Goal: Information Seeking & Learning: Learn about a topic

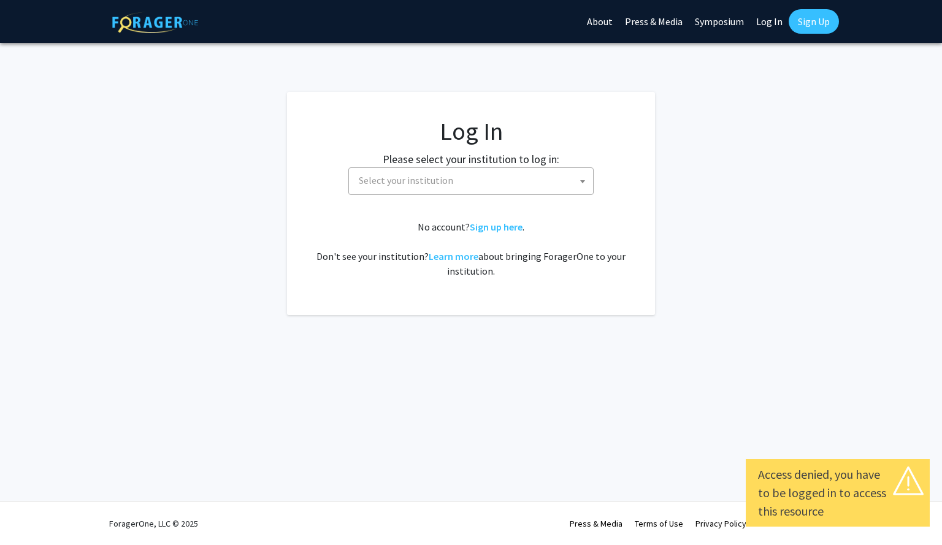
select select
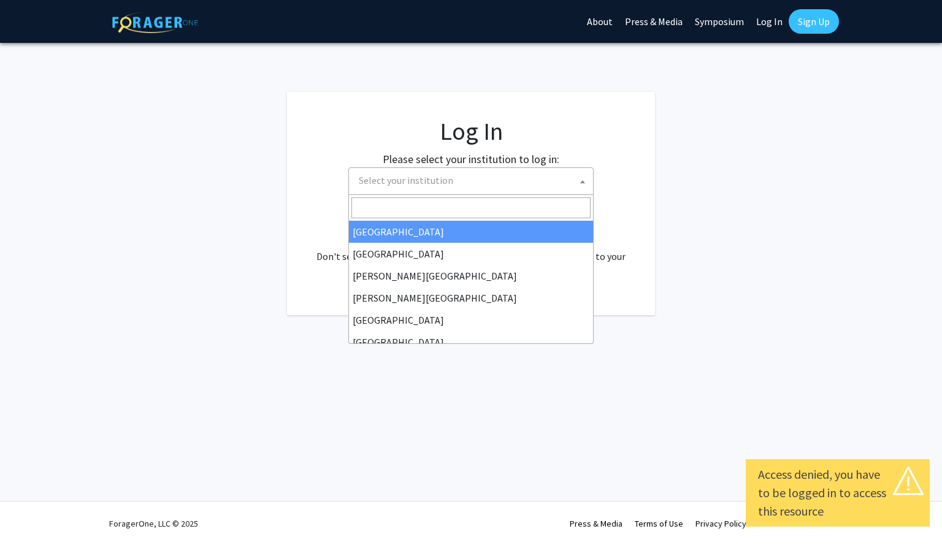
click at [431, 175] on span "Select your institution" at bounding box center [406, 180] width 94 height 12
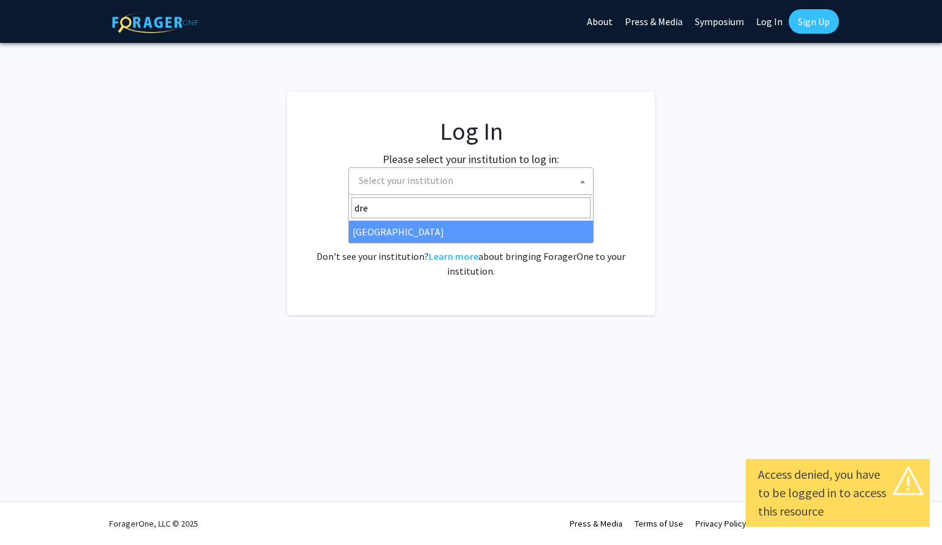
type input "dre"
select select "6"
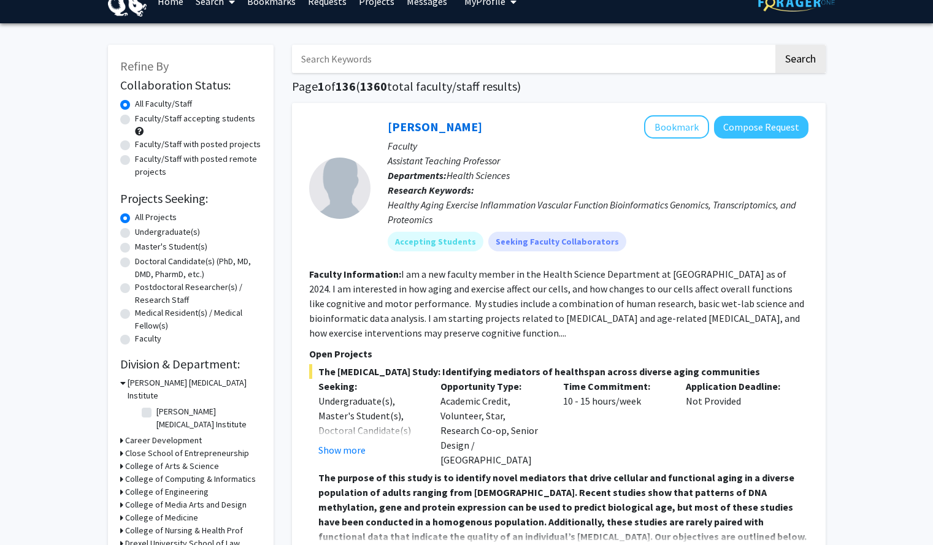
scroll to position [21, 0]
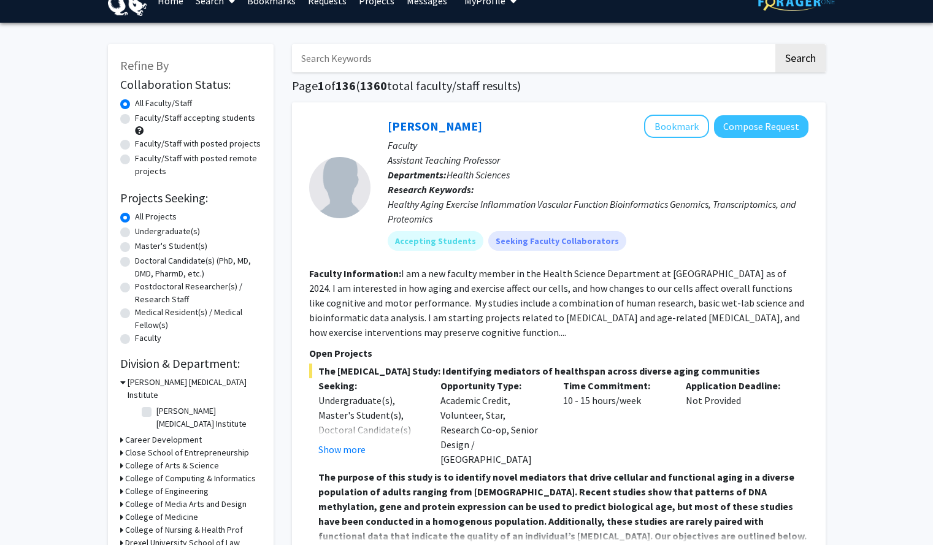
click at [182, 235] on label "Undergraduate(s)" at bounding box center [167, 231] width 65 height 13
click at [143, 233] on input "Undergraduate(s)" at bounding box center [139, 229] width 8 height 8
radio input "true"
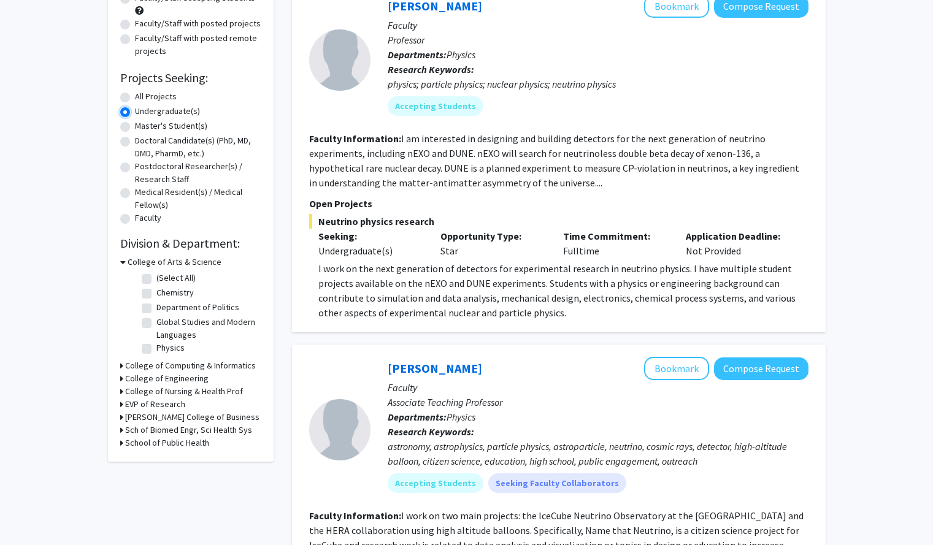
scroll to position [143, 0]
click at [145, 391] on h3 "College of Nursing & Health Prof" at bounding box center [184, 390] width 118 height 13
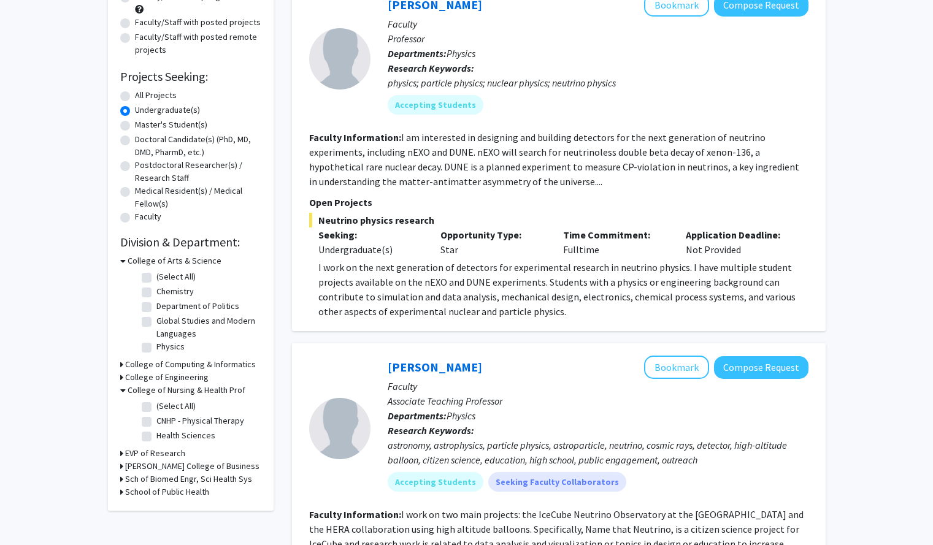
click at [145, 391] on h3 "College of Nursing & Health Prof" at bounding box center [187, 390] width 118 height 13
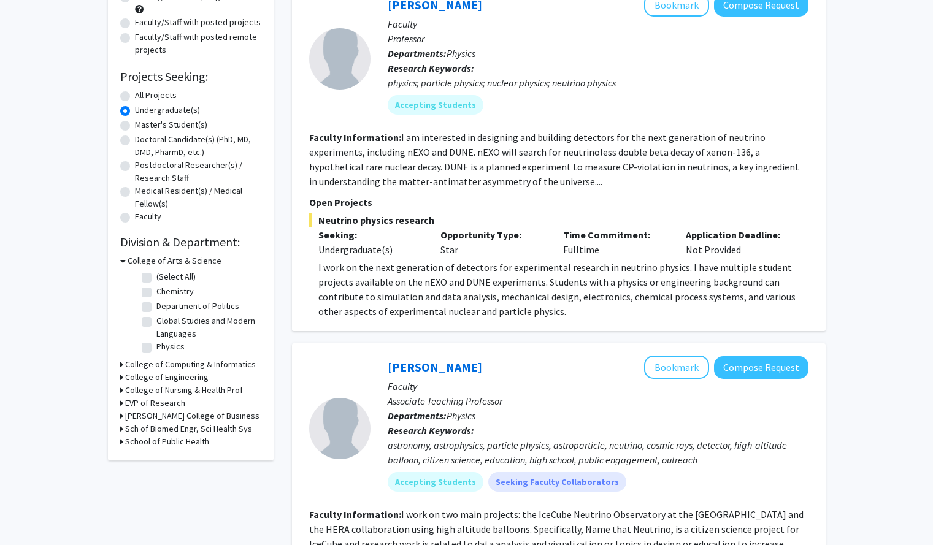
click at [120, 431] on icon at bounding box center [121, 429] width 3 height 13
click at [120, 431] on icon at bounding box center [123, 429] width 6 height 13
click at [121, 443] on icon at bounding box center [121, 442] width 3 height 13
click at [121, 443] on icon at bounding box center [123, 442] width 6 height 13
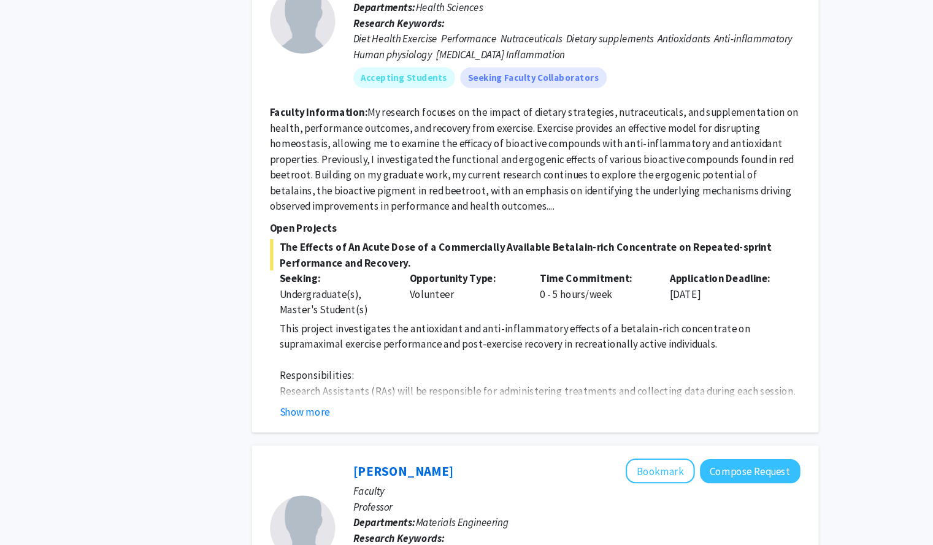
scroll to position [990, 0]
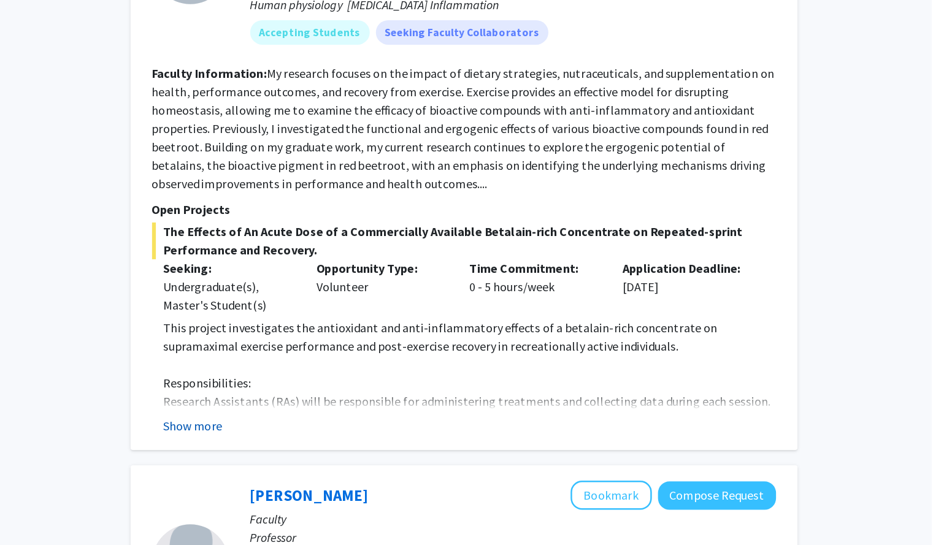
click at [358, 413] on button "Show more" at bounding box center [341, 420] width 47 height 15
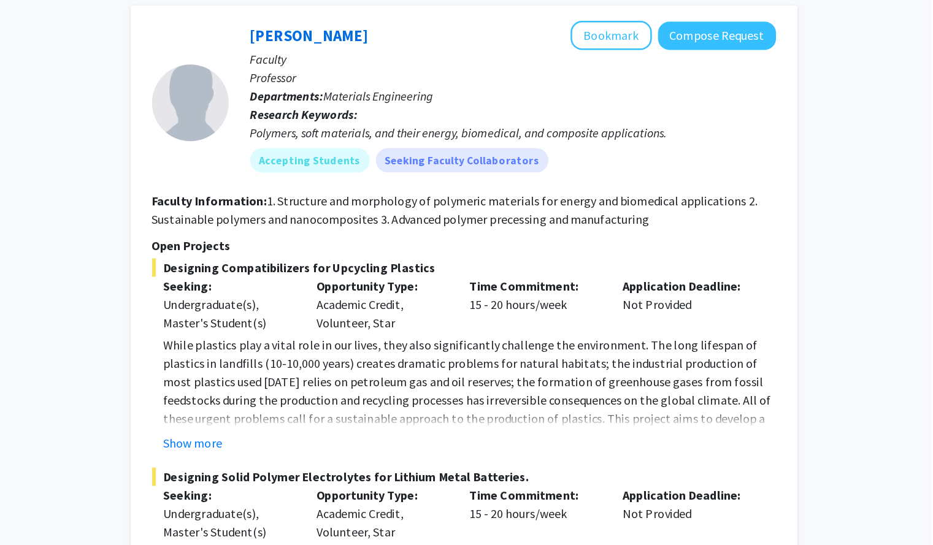
scroll to position [1374, 0]
click at [345, 455] on button "Show more" at bounding box center [341, 462] width 47 height 15
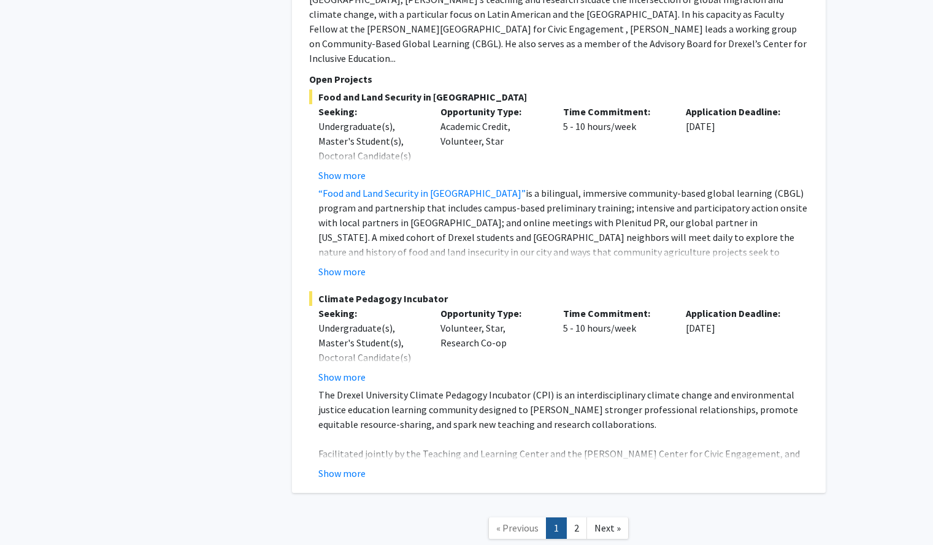
scroll to position [5318, 0]
click at [582, 518] on link "2" at bounding box center [576, 528] width 21 height 21
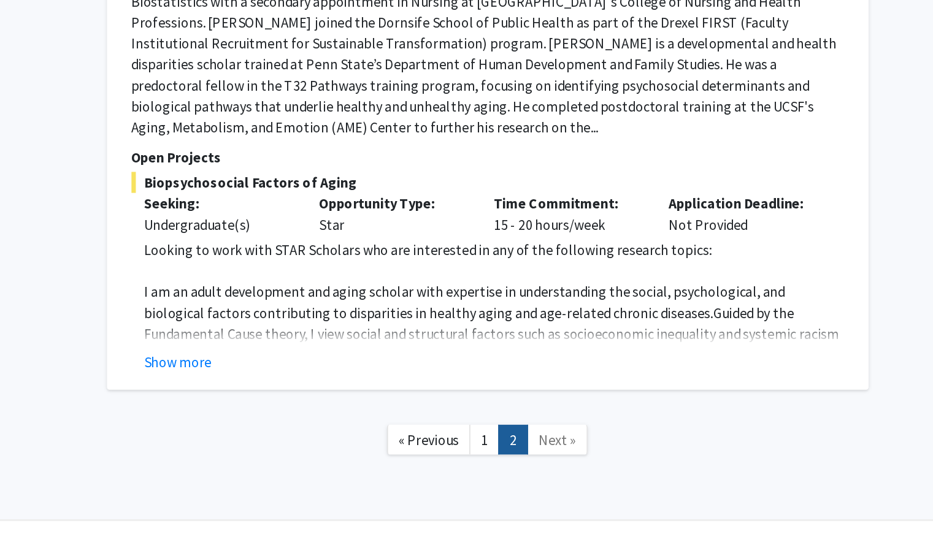
scroll to position [2957, 0]
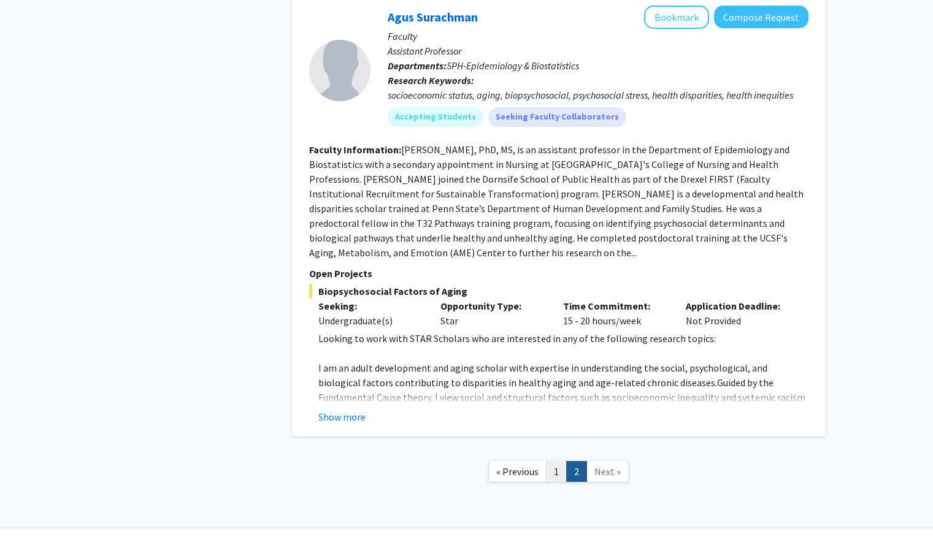
click at [554, 461] on link "1" at bounding box center [556, 471] width 21 height 21
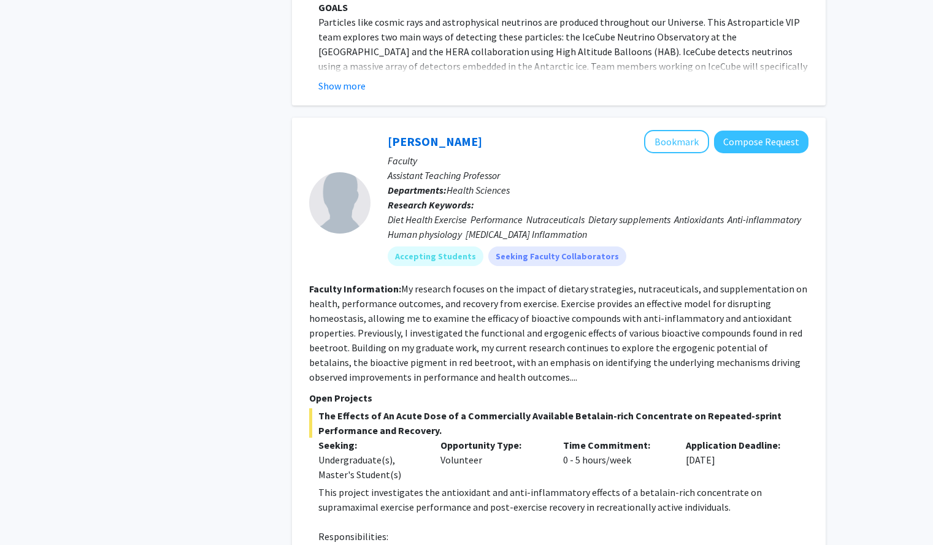
scroll to position [980, 0]
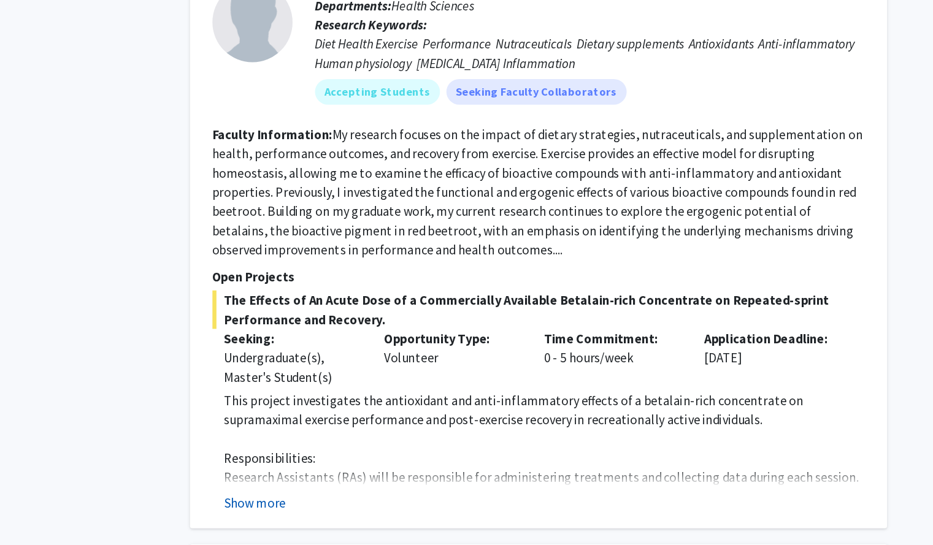
click at [353, 423] on button "Show more" at bounding box center [341, 430] width 47 height 15
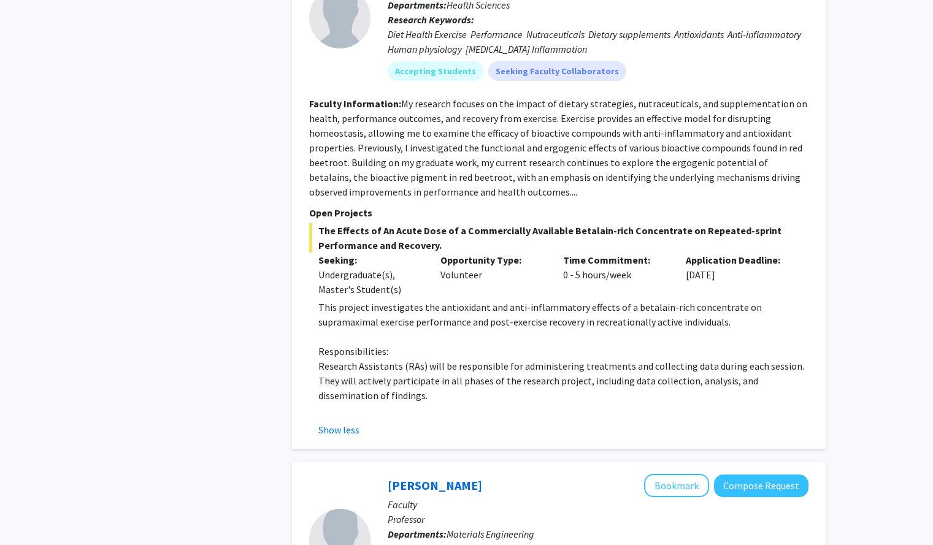
scroll to position [712, 0]
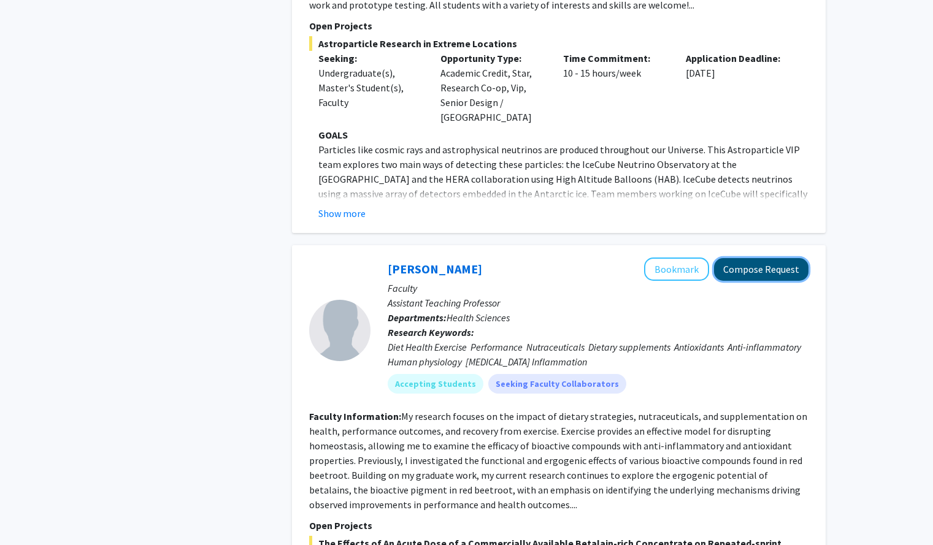
click at [734, 259] on button "Compose Request" at bounding box center [761, 269] width 94 height 23
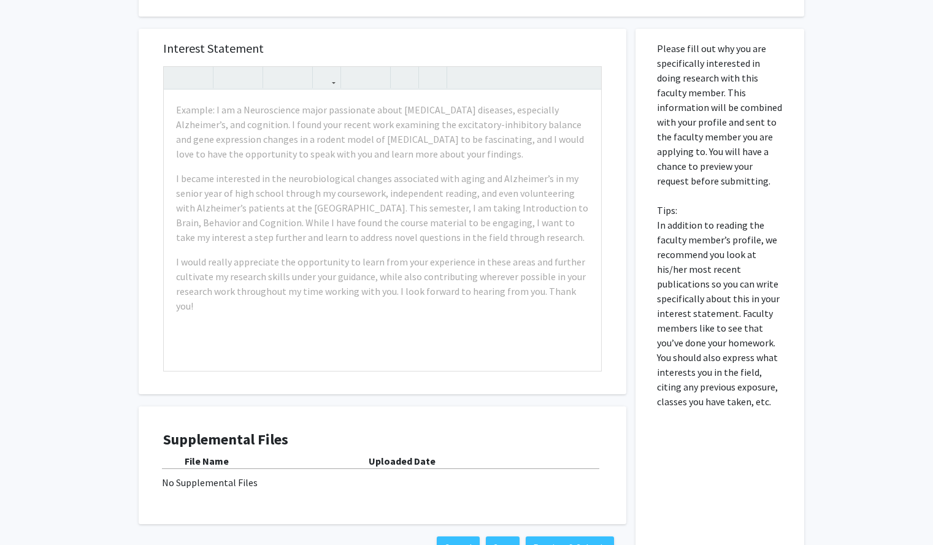
scroll to position [728, 0]
click at [546, 58] on div "Interest Statement Example: I am a Neuroscience major passionate about [MEDICAL…" at bounding box center [382, 212] width 463 height 366
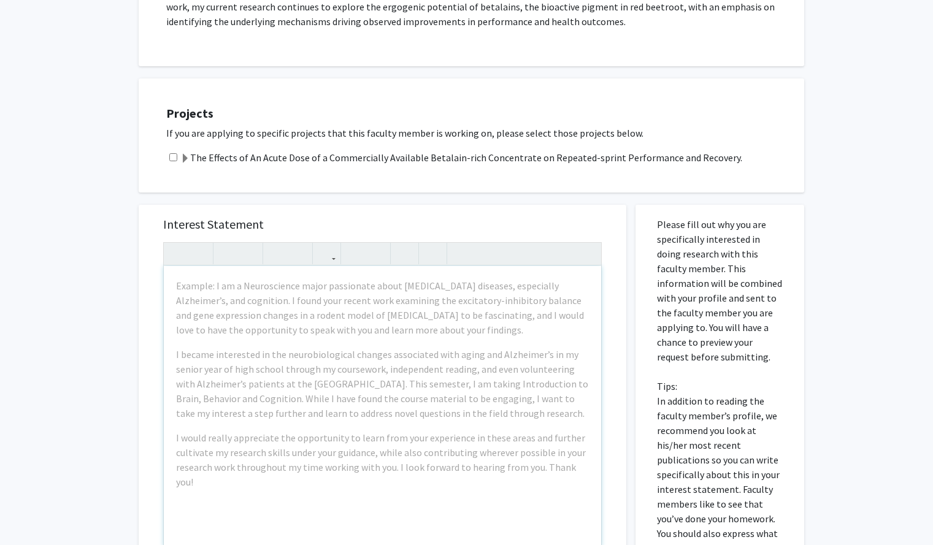
scroll to position [561, 0]
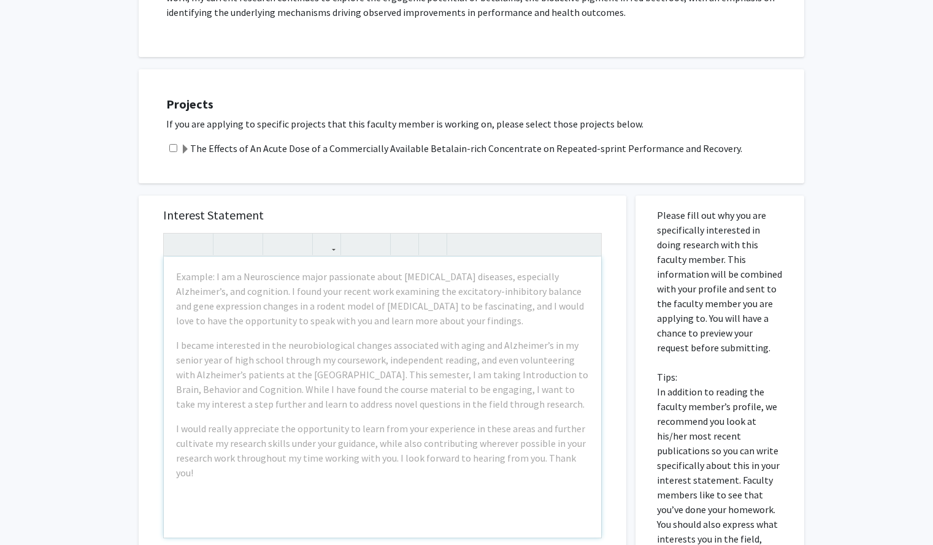
click at [186, 147] on span at bounding box center [185, 150] width 10 height 10
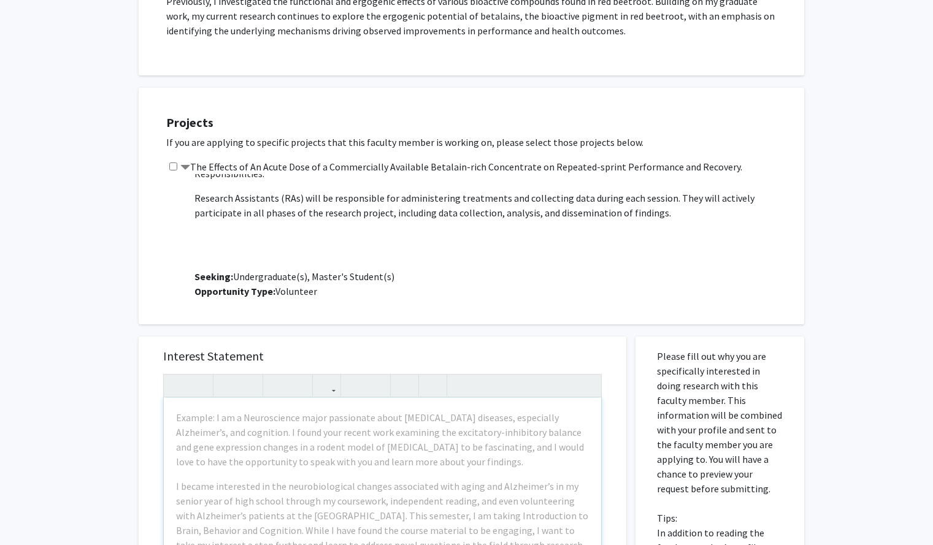
scroll to position [91, 0]
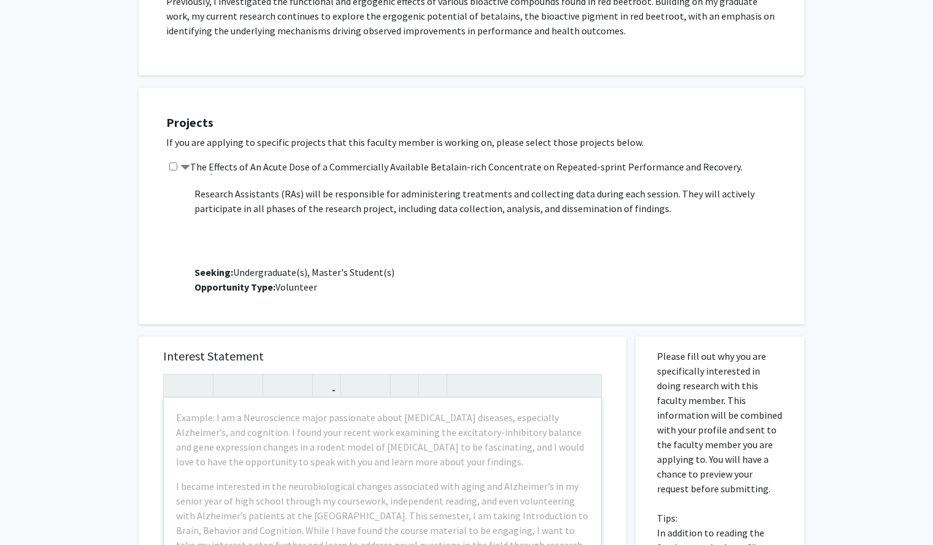
click at [183, 168] on span at bounding box center [185, 168] width 10 height 10
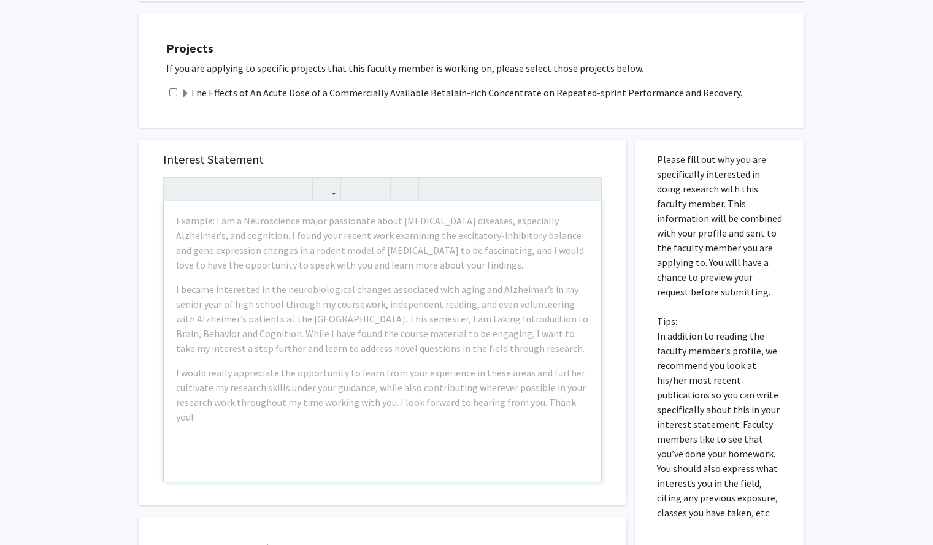
scroll to position [613, 0]
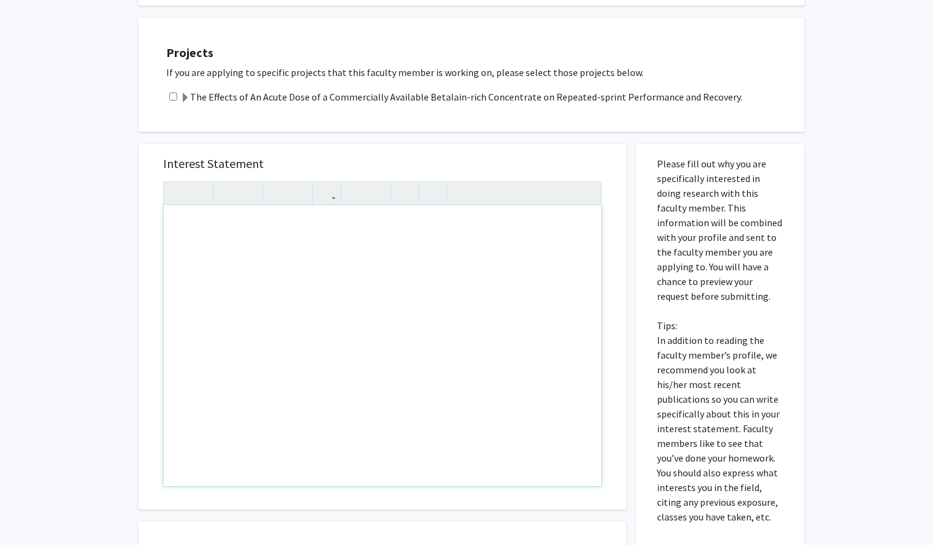
click at [307, 285] on div "Note to users with screen readers: Please press Alt+0 or Option+0 to deactivate…" at bounding box center [382, 346] width 437 height 281
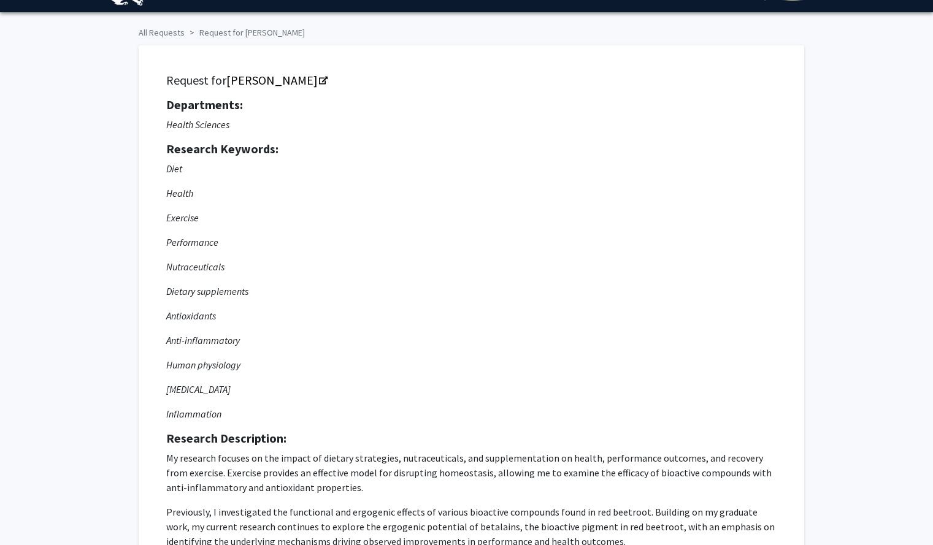
scroll to position [0, 0]
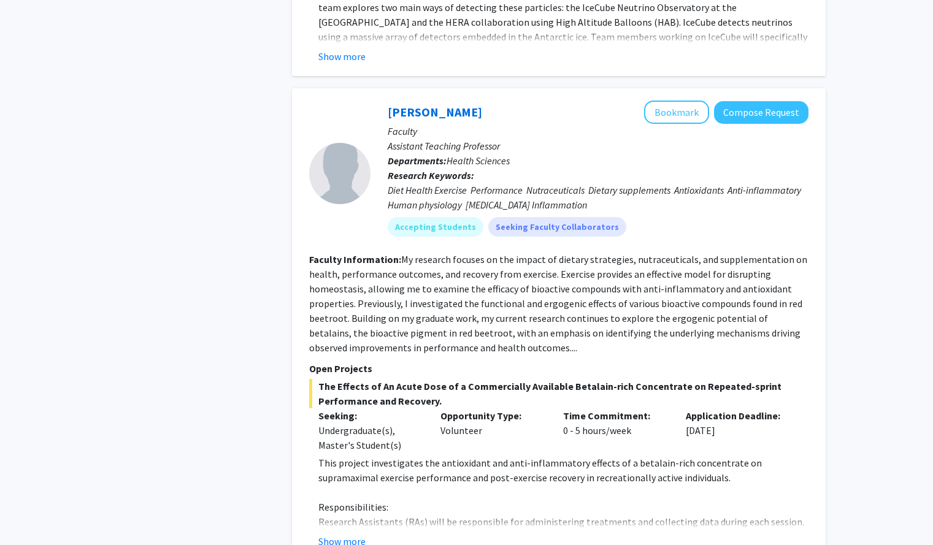
scroll to position [885, 0]
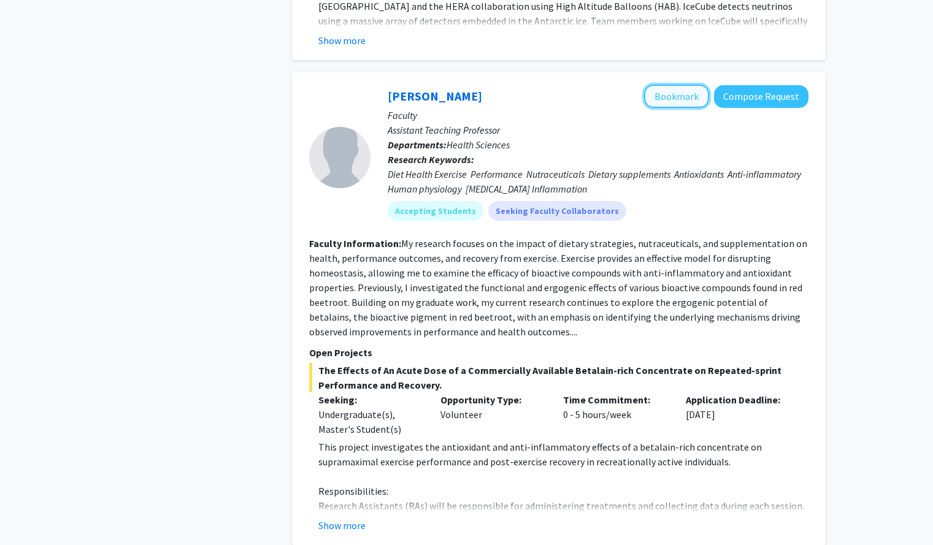
click at [680, 85] on button "Bookmark" at bounding box center [676, 96] width 65 height 23
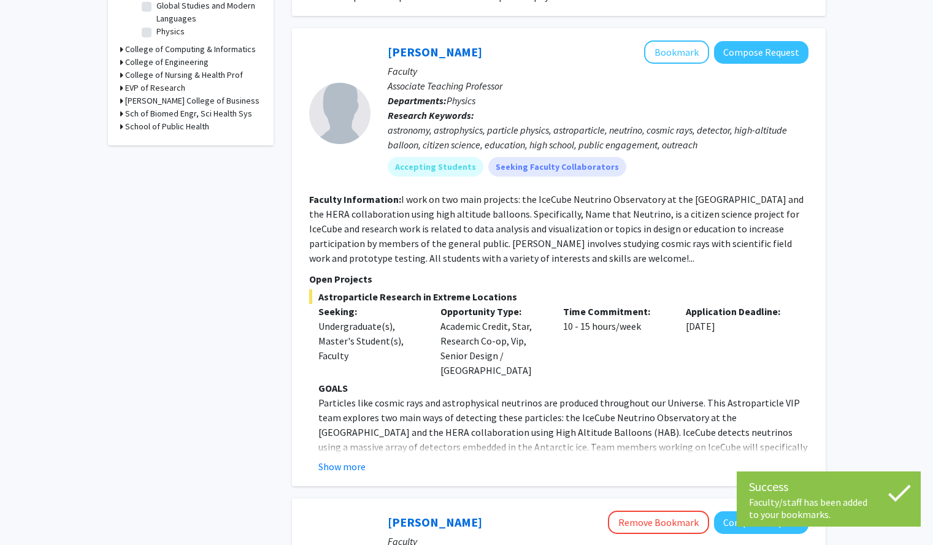
scroll to position [0, 0]
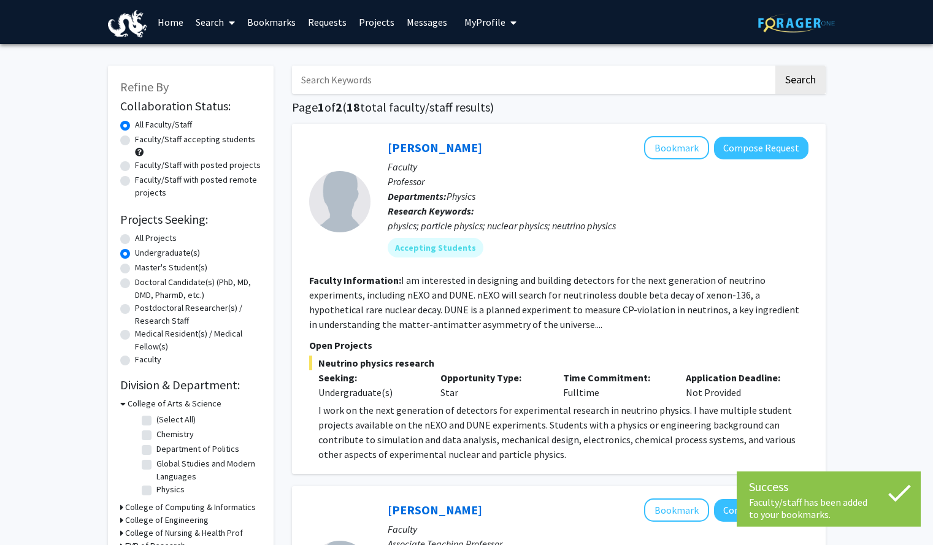
click at [276, 7] on link "Bookmarks" at bounding box center [271, 22] width 61 height 43
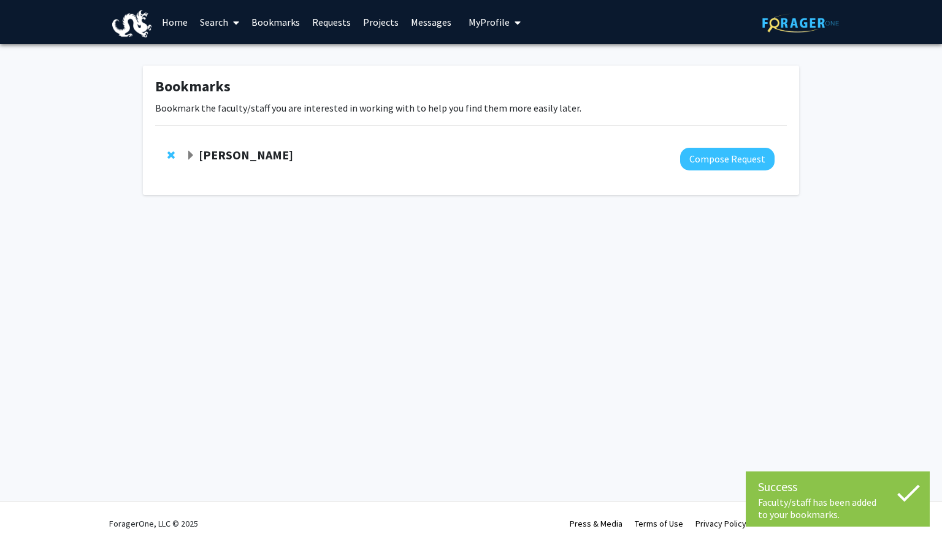
click at [190, 156] on span "Expand Steve Vitti Bookmark" at bounding box center [191, 156] width 10 height 10
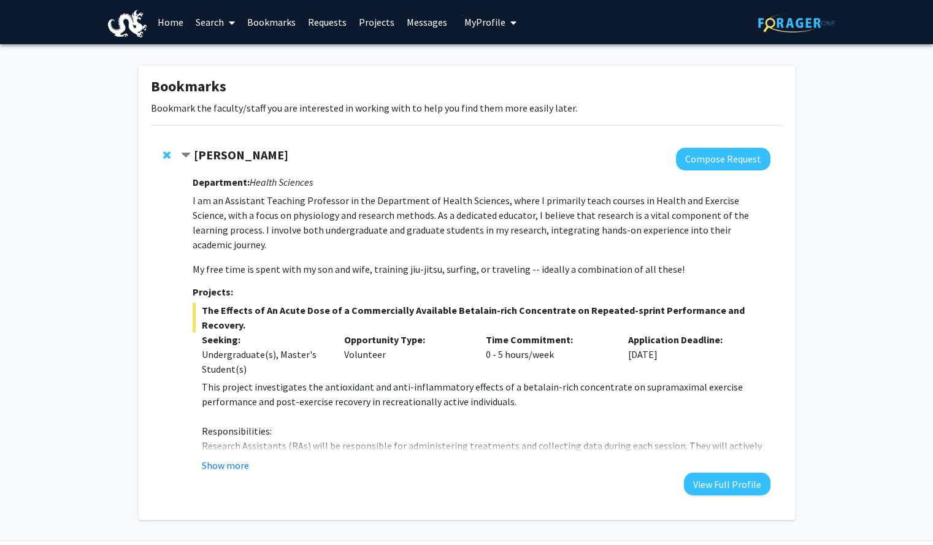
click at [185, 153] on span "Contract Steve Vitti Bookmark" at bounding box center [186, 156] width 10 height 10
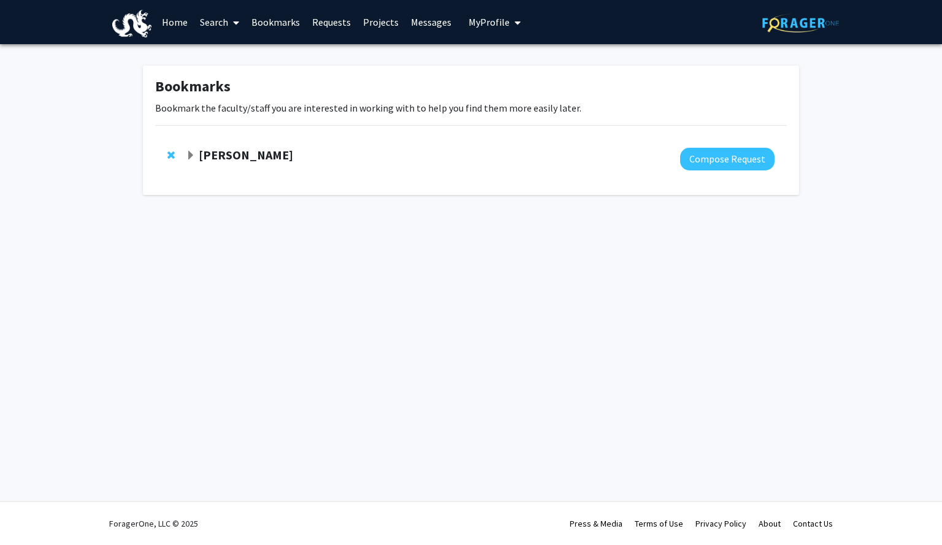
click at [228, 20] on link "Search" at bounding box center [220, 22] width 52 height 43
click at [233, 80] on span "Students" at bounding box center [231, 81] width 75 height 25
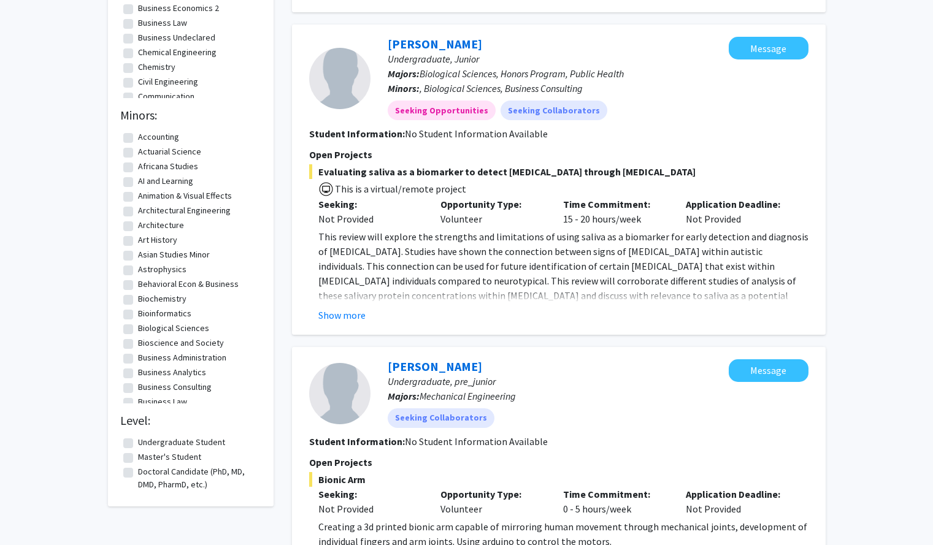
scroll to position [352, 0]
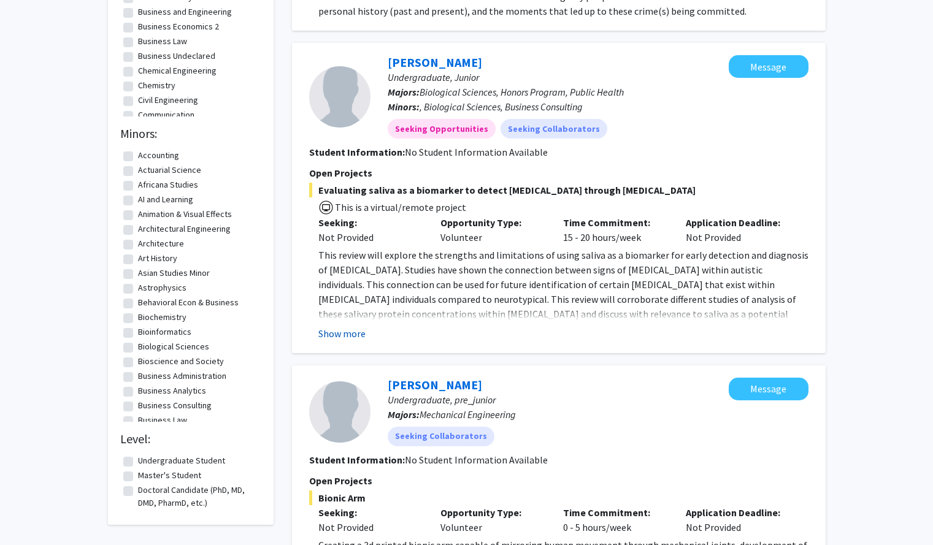
click at [325, 333] on button "Show more" at bounding box center [341, 333] width 47 height 15
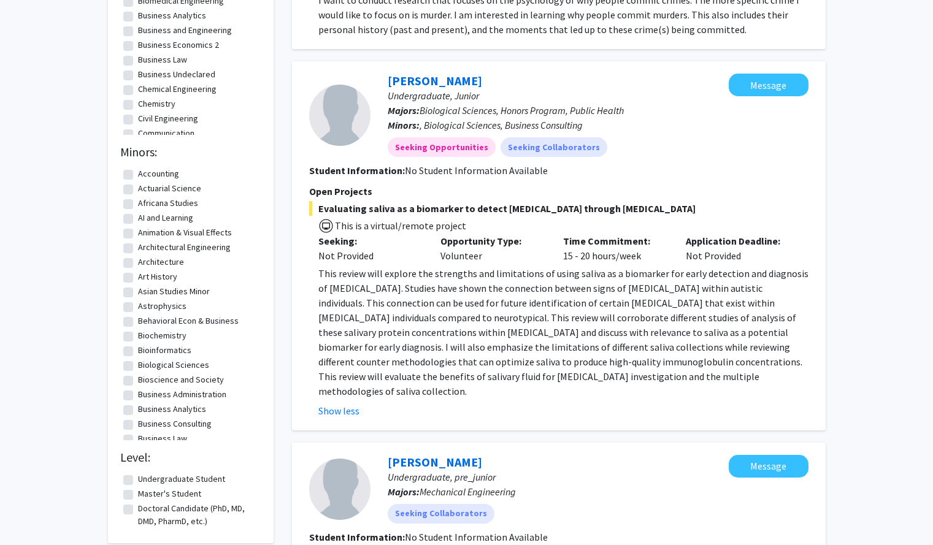
scroll to position [0, 0]
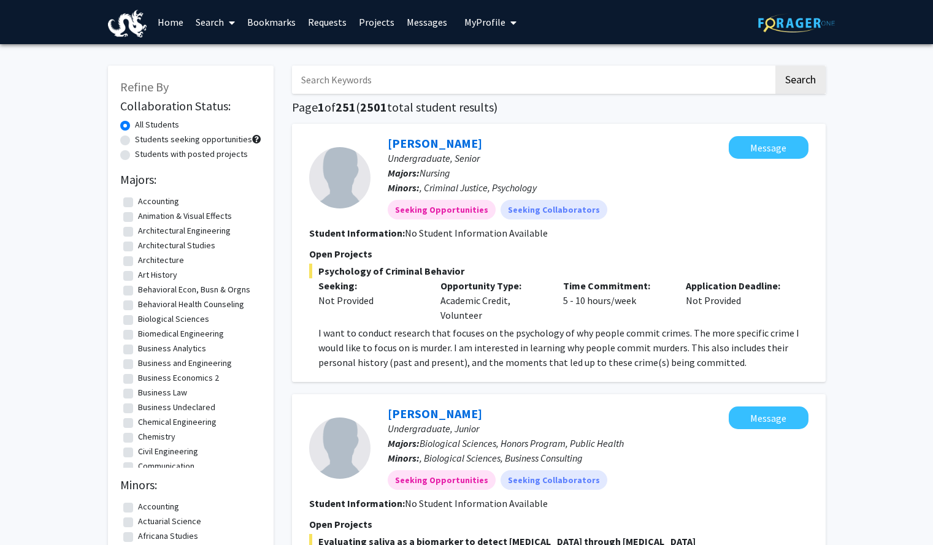
click at [135, 155] on label "Students with posted projects" at bounding box center [191, 154] width 113 height 13
click at [135, 155] on input "Students with posted projects" at bounding box center [139, 152] width 8 height 8
radio input "true"
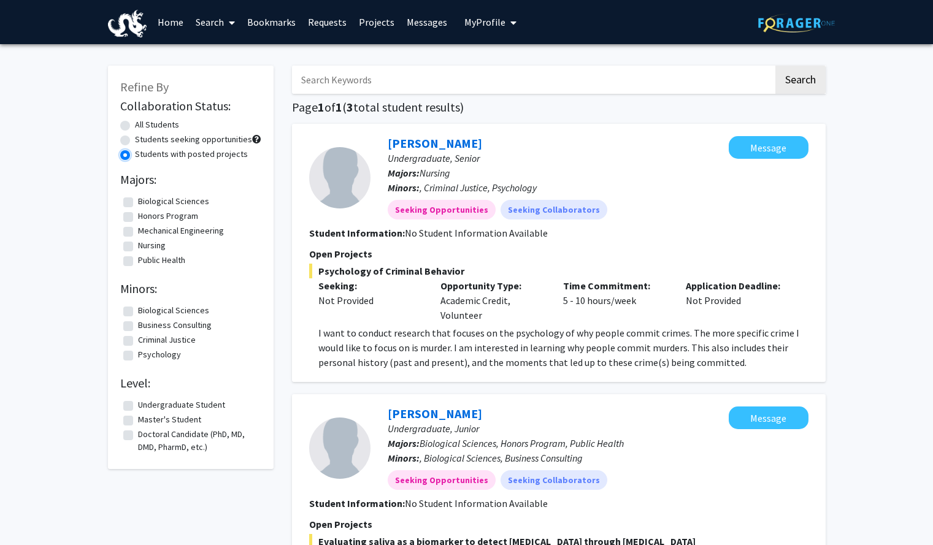
radio input "true"
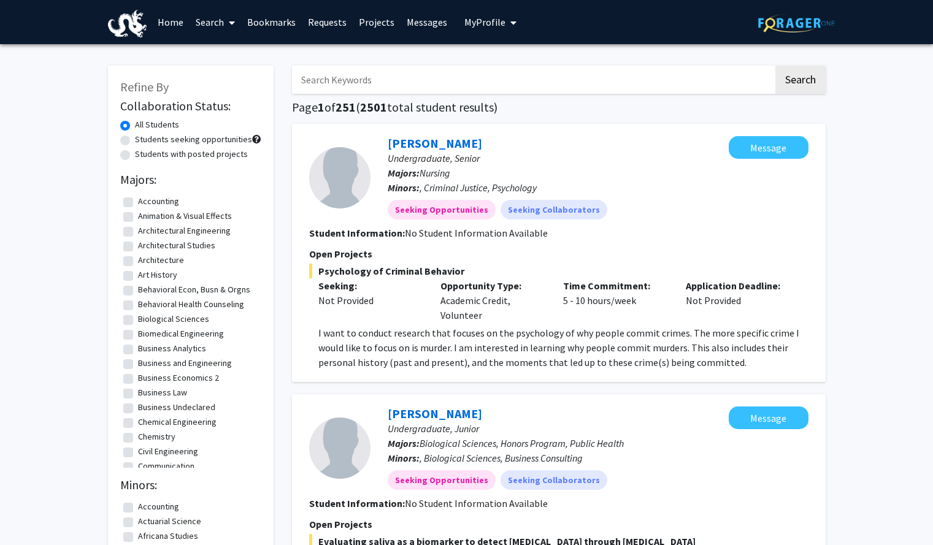
click at [375, 102] on span "2501" at bounding box center [373, 106] width 27 height 15
click at [359, 73] on input "Search Keywords" at bounding box center [533, 80] width 482 height 28
type input "nishi"
click at [775, 66] on button "Search" at bounding box center [800, 80] width 50 height 28
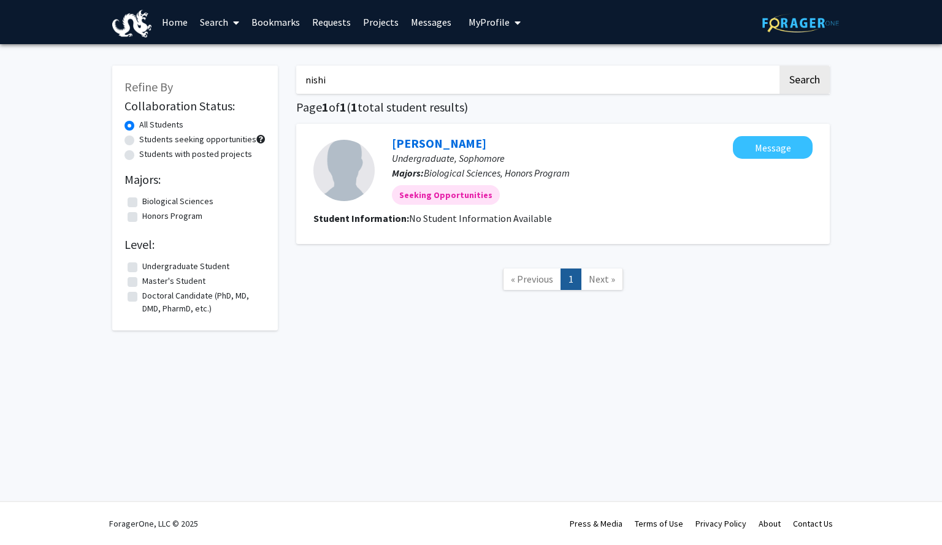
click at [399, 98] on div "nishi Search Page 1 of 1 ( 1 total student results) [PERSON_NAME] Undergraduate…" at bounding box center [563, 191] width 552 height 277
drag, startPoint x: 383, startPoint y: 85, endPoint x: 257, endPoint y: 69, distance: 126.7
click at [257, 69] on div "Refine By Collaboration Status: All Students Students seeking opportunities Stu…" at bounding box center [471, 191] width 736 height 277
click at [301, 48] on div "Refine By Collaboration Status: All Students Students seeking opportunities Stu…" at bounding box center [471, 201] width 942 height 314
click at [373, 20] on link "Projects" at bounding box center [381, 22] width 48 height 43
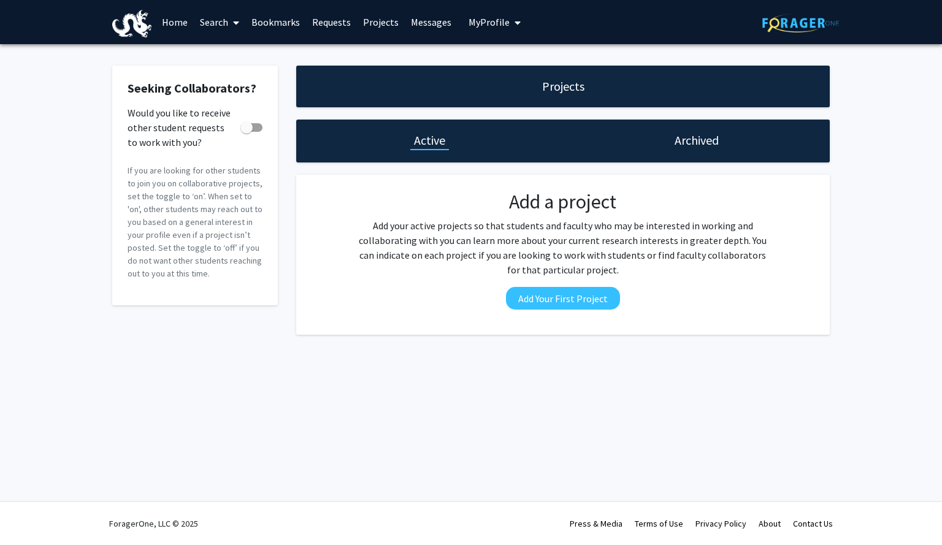
click at [174, 23] on link "Home" at bounding box center [175, 22] width 38 height 43
